Goal: Task Accomplishment & Management: Book appointment/travel/reservation

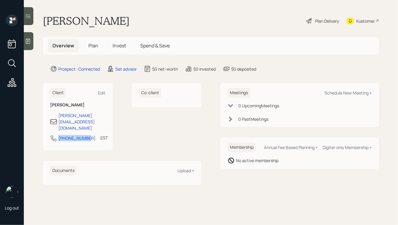
drag, startPoint x: 86, startPoint y: 126, endPoint x: 49, endPoint y: 127, distance: 37.0
click at [49, 127] on div "Client Edit [PERSON_NAME] [PERSON_NAME][EMAIL_ADDRESS][DOMAIN_NAME] [PHONE_NUMB…" at bounding box center [78, 116] width 70 height 67
copy div "[PHONE_NUMBER]"
click at [340, 93] on div "Schedule New Meeting +" at bounding box center [348, 93] width 47 height 6
select select "round-[PERSON_NAME]"
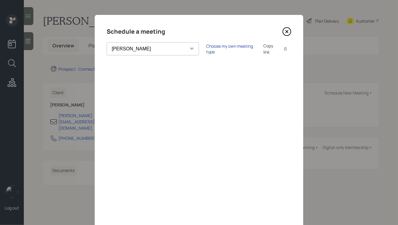
click at [206, 48] on div "Choose my own meeting type" at bounding box center [231, 48] width 50 height 11
